Goal: Transaction & Acquisition: Purchase product/service

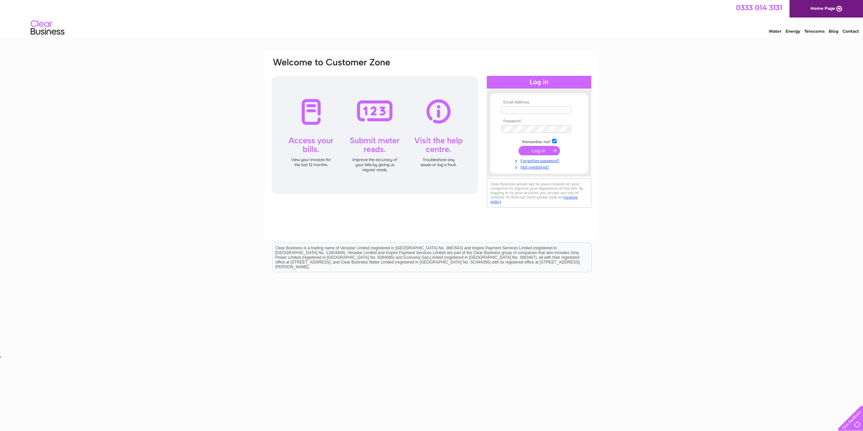
type input "absltd20@gmail.com"
click at [542, 152] on input "submit" at bounding box center [538, 150] width 41 height 9
click at [536, 149] on input "submit" at bounding box center [538, 150] width 41 height 9
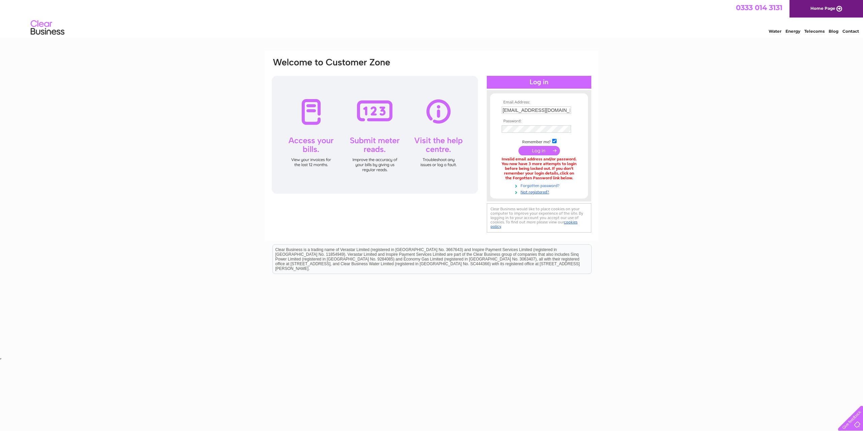
click at [532, 183] on link "Forgotten password?" at bounding box center [539, 185] width 76 height 6
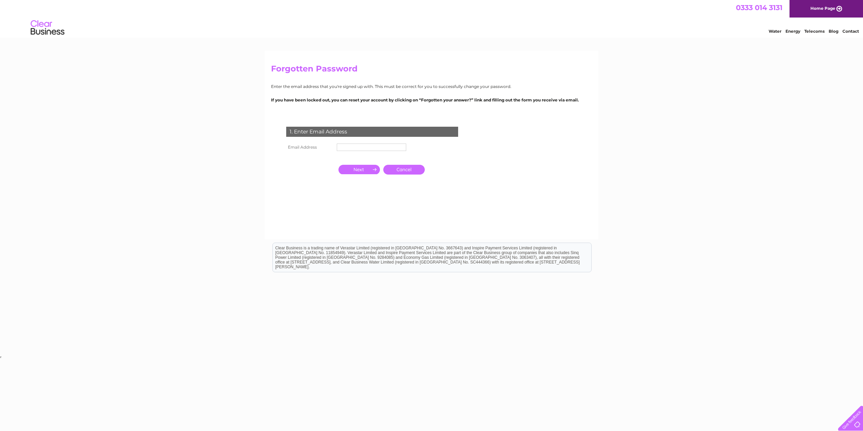
click at [360, 148] on input "text" at bounding box center [371, 147] width 69 height 7
type input "absltd20@gmail.com"
click at [370, 169] on input "button" at bounding box center [358, 169] width 41 height 9
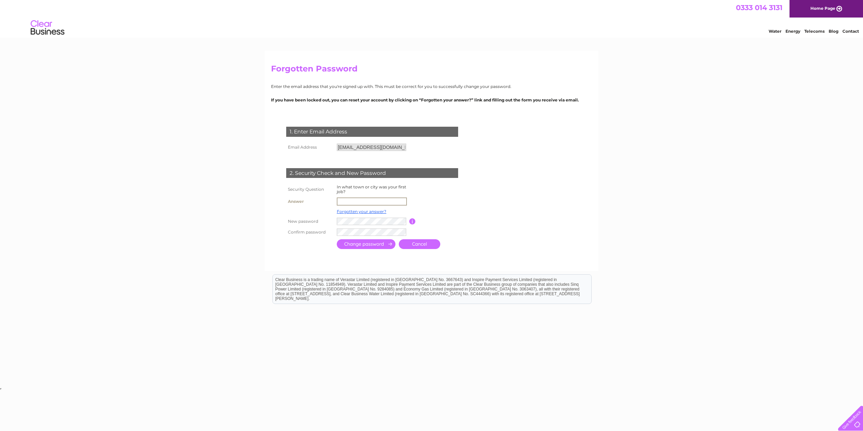
click at [344, 202] on input "text" at bounding box center [372, 201] width 70 height 8
type input "Appleby"
click at [346, 244] on input "submit" at bounding box center [366, 244] width 59 height 10
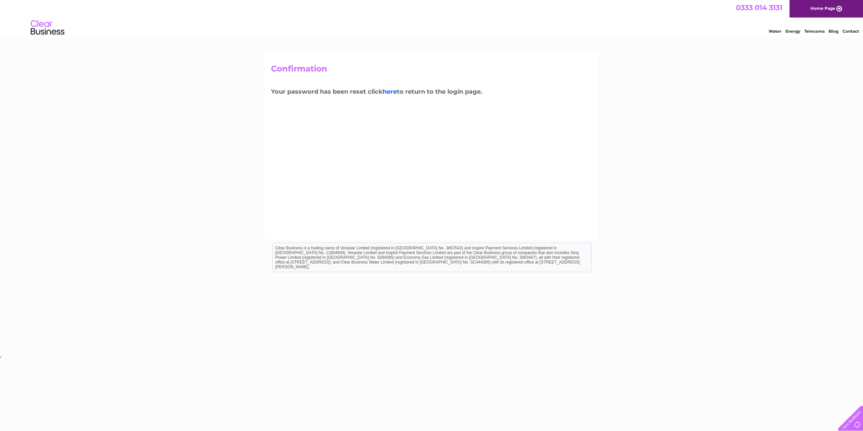
click at [394, 93] on link "here" at bounding box center [389, 91] width 14 height 7
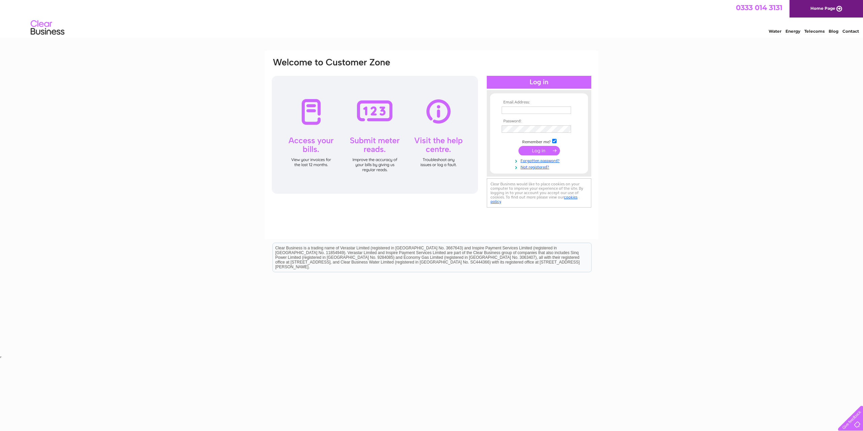
type input "absltd20@gmail.com"
click at [544, 150] on input "submit" at bounding box center [538, 150] width 41 height 9
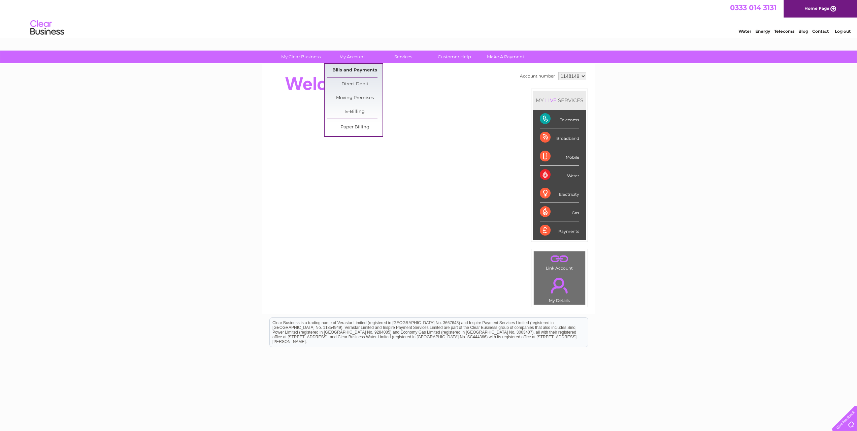
click at [345, 68] on link "Bills and Payments" at bounding box center [355, 70] width 56 height 13
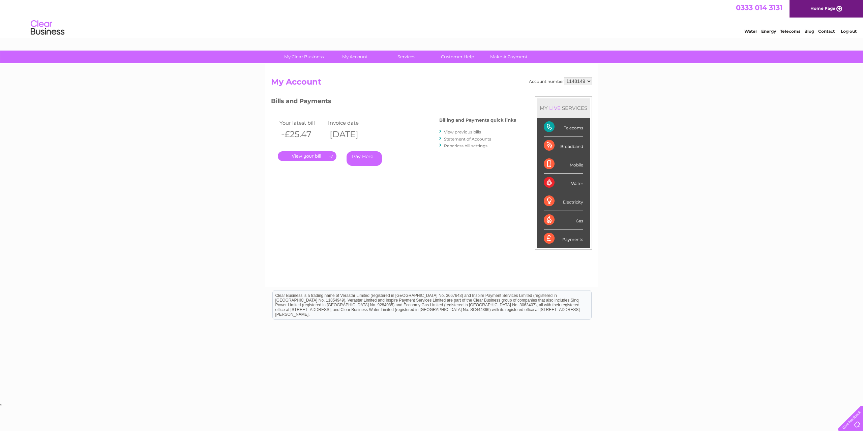
click at [295, 155] on link "." at bounding box center [307, 156] width 59 height 10
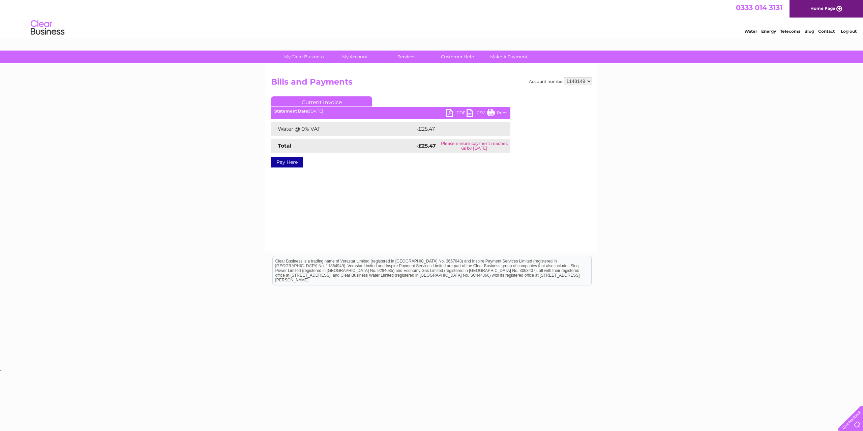
click at [454, 113] on link "PDF" at bounding box center [456, 114] width 20 height 10
click at [294, 164] on link "Pay Here" at bounding box center [287, 162] width 32 height 11
click at [286, 162] on link "Pay Here" at bounding box center [287, 162] width 32 height 11
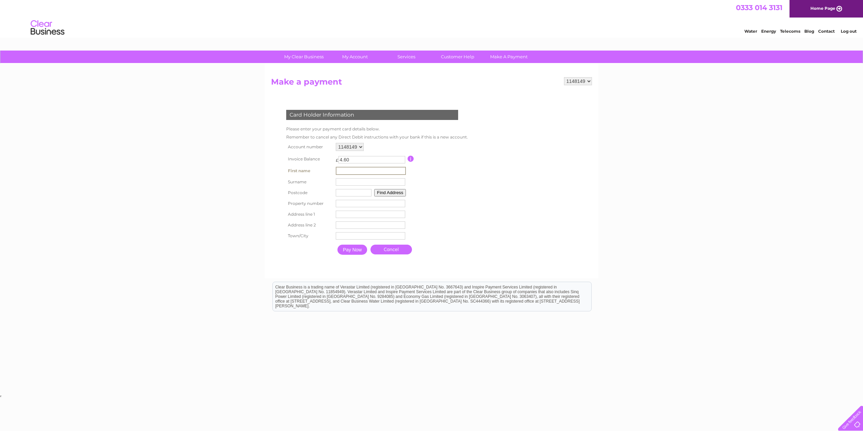
click at [352, 172] on input "text" at bounding box center [371, 171] width 70 height 8
type input "Lucy"
type input "Richardson"
type input "CA16 6ej"
type input "Rigby House"
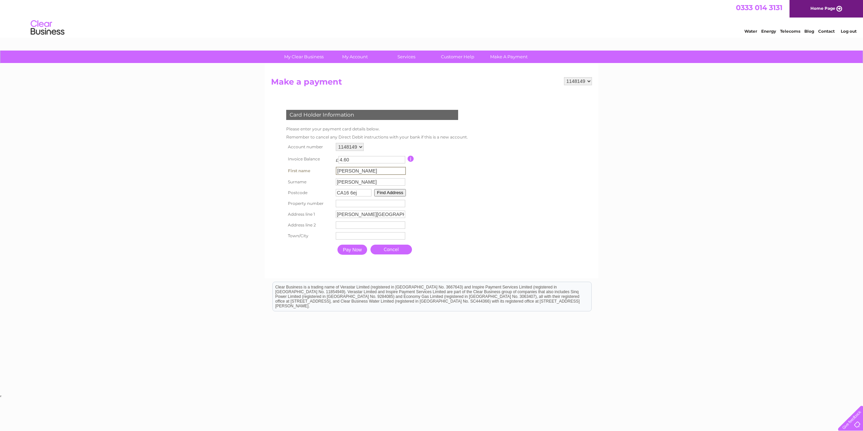
type input "Ormside"
type input "APPLEBY-IN-WESTMORLAND"
click at [350, 251] on input "Pay Now" at bounding box center [352, 250] width 30 height 10
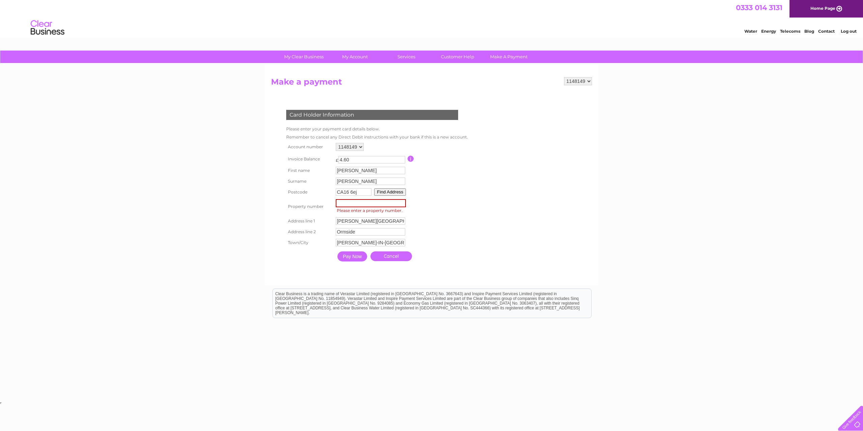
click at [347, 202] on input "number" at bounding box center [371, 203] width 70 height 8
drag, startPoint x: 343, startPoint y: 205, endPoint x: 332, endPoint y: 204, distance: 10.4
click at [332, 204] on tr "Property number Property Number Please enter a property number." at bounding box center [376, 206] width 184 height 18
type input "0"
click at [354, 257] on input "Pay Now" at bounding box center [352, 256] width 30 height 10
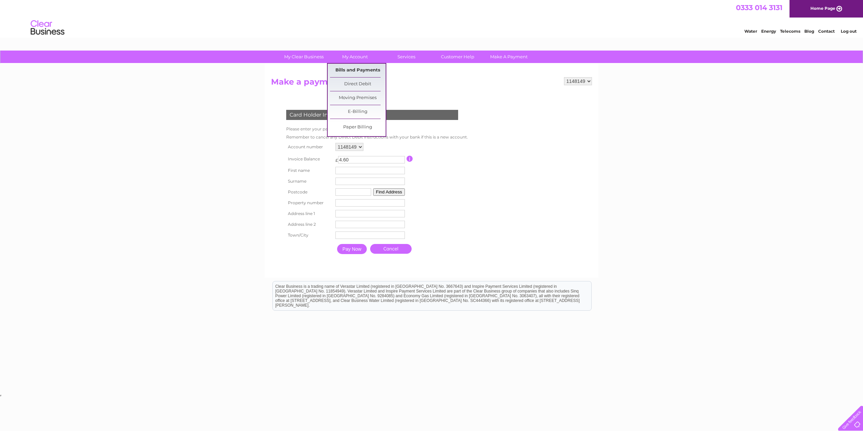
click at [338, 68] on link "Bills and Payments" at bounding box center [358, 70] width 56 height 13
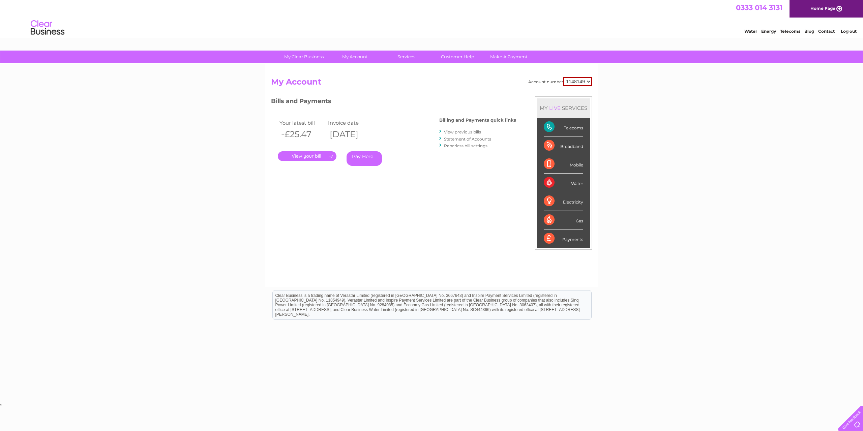
click at [359, 155] on link "Pay Here" at bounding box center [363, 158] width 35 height 14
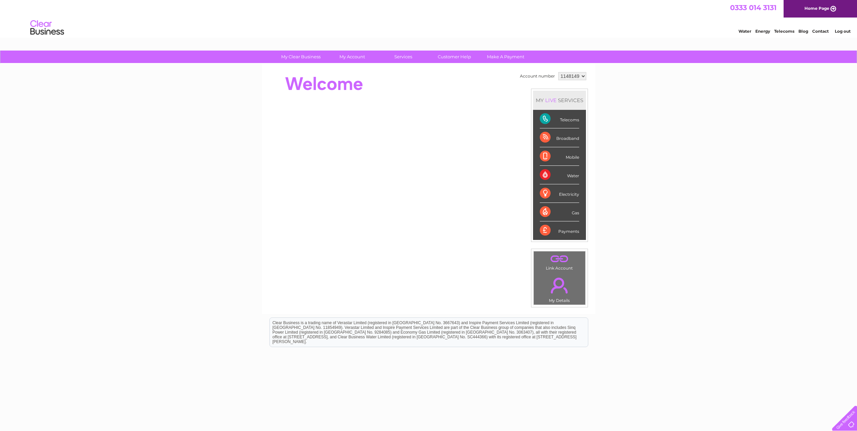
click at [817, 31] on link "Contact" at bounding box center [821, 31] width 17 height 5
click at [564, 172] on div "Water" at bounding box center [559, 175] width 39 height 19
click at [573, 176] on div "Water" at bounding box center [559, 175] width 39 height 19
drag, startPoint x: 577, startPoint y: 76, endPoint x: 556, endPoint y: 79, distance: 21.4
click at [557, 79] on td "1148149" at bounding box center [572, 75] width 31 height 11
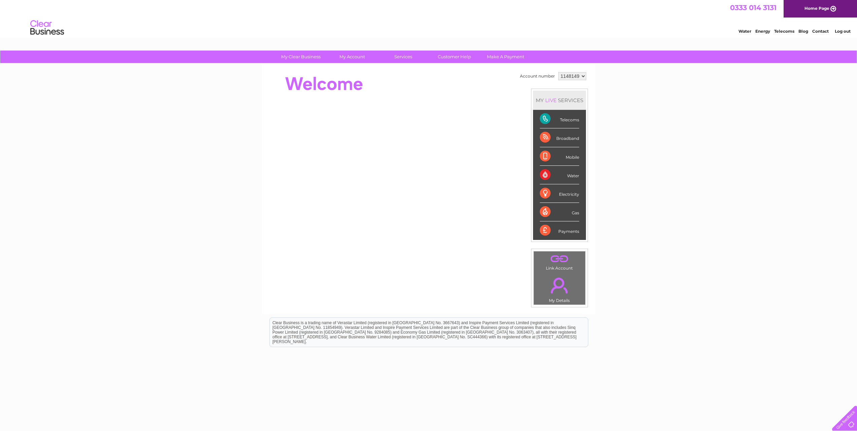
click at [559, 72] on select "1148149" at bounding box center [573, 76] width 28 height 8
drag, startPoint x: 564, startPoint y: 77, endPoint x: 566, endPoint y: 73, distance: 4.1
click at [565, 73] on select "1148149" at bounding box center [573, 76] width 28 height 8
click at [559, 72] on select "1148149" at bounding box center [573, 76] width 28 height 8
